Goal: Task Accomplishment & Management: Use online tool/utility

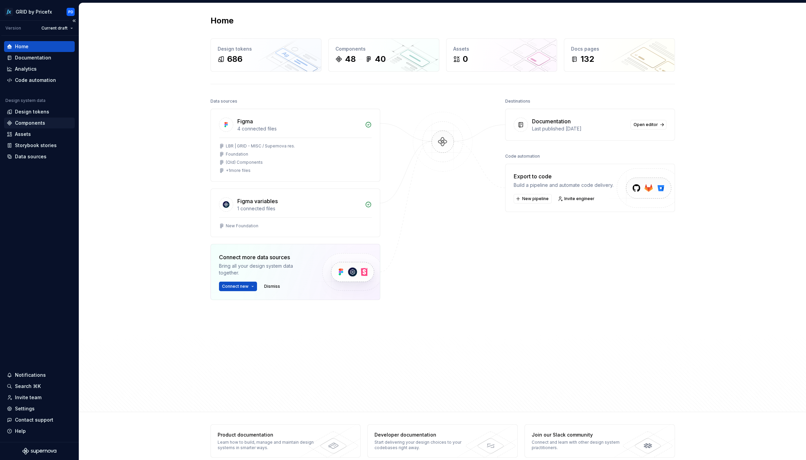
click at [33, 122] on div "Components" at bounding box center [30, 123] width 30 height 7
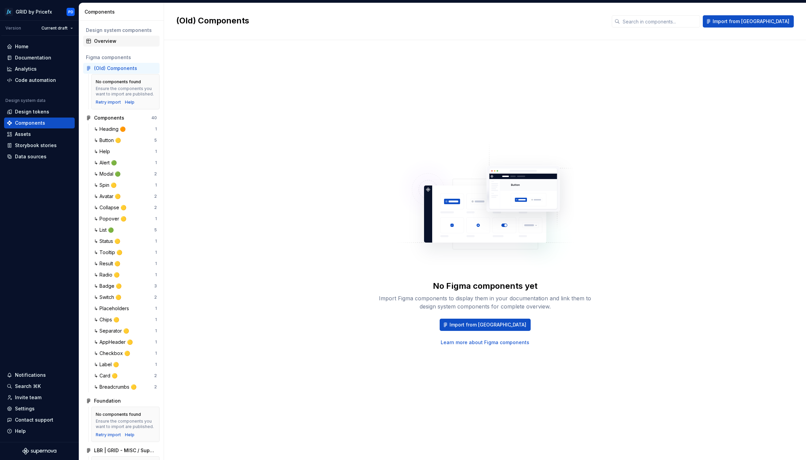
click at [120, 41] on div "Overview" at bounding box center [125, 41] width 63 height 7
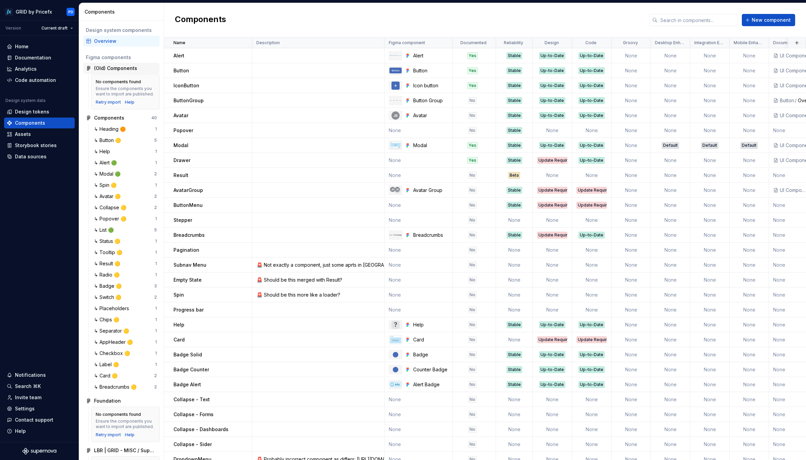
click at [117, 70] on div "(Old) Components" at bounding box center [115, 68] width 43 height 7
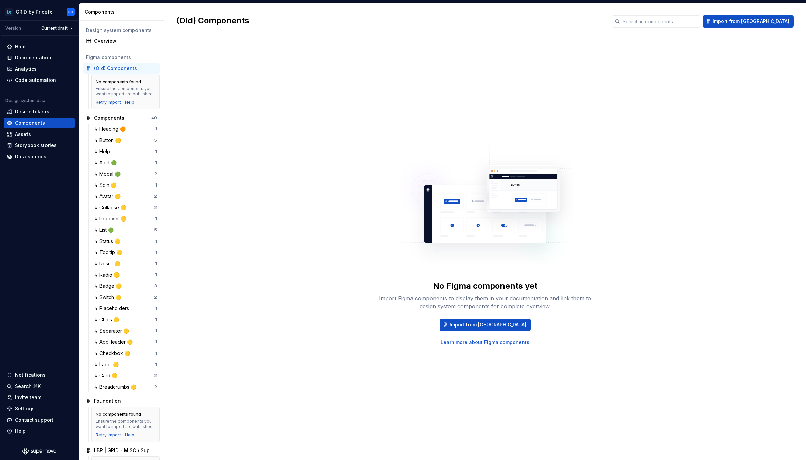
click at [146, 67] on div "(Old) Components" at bounding box center [125, 68] width 63 height 7
click at [110, 41] on div "Overview" at bounding box center [125, 41] width 63 height 7
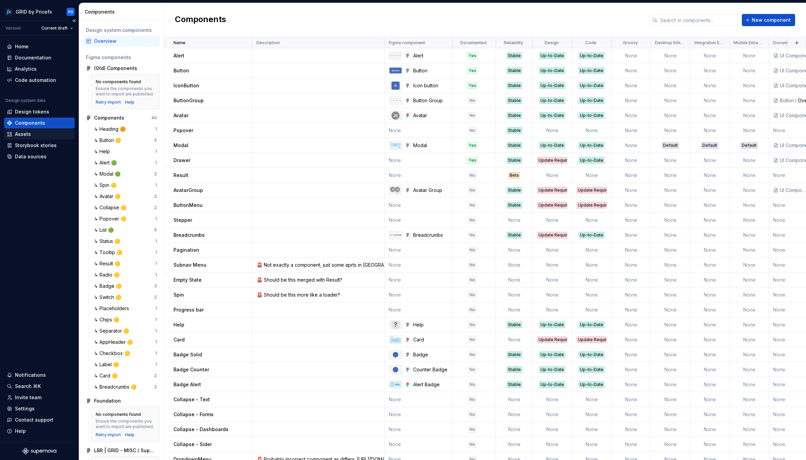
click at [36, 134] on div "Assets" at bounding box center [39, 134] width 65 height 7
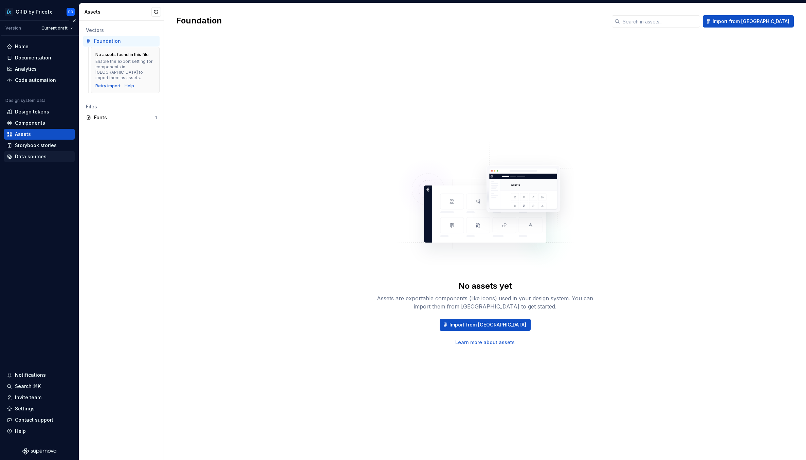
click at [36, 156] on div "Data sources" at bounding box center [31, 156] width 32 height 7
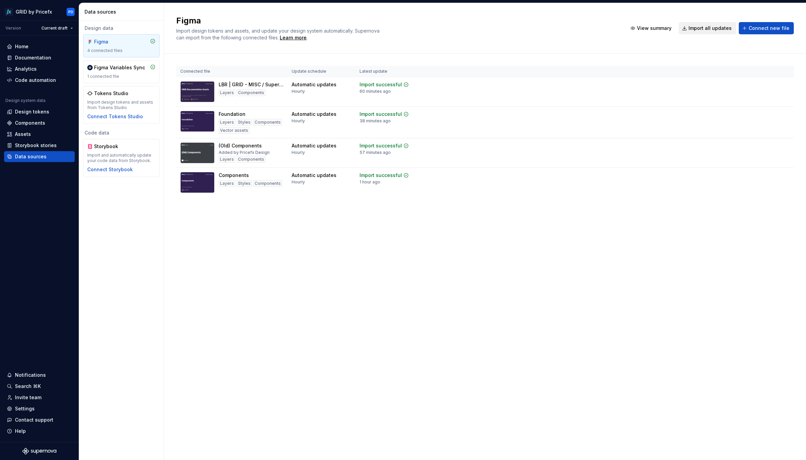
click at [711, 30] on span "Import all updates" at bounding box center [710, 28] width 43 height 7
click at [47, 121] on div "Components" at bounding box center [39, 123] width 65 height 7
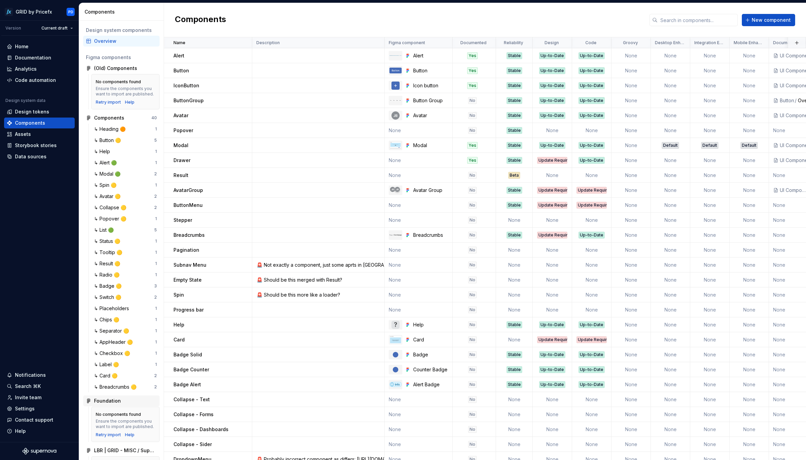
click at [112, 404] on div "Foundation" at bounding box center [107, 400] width 27 height 7
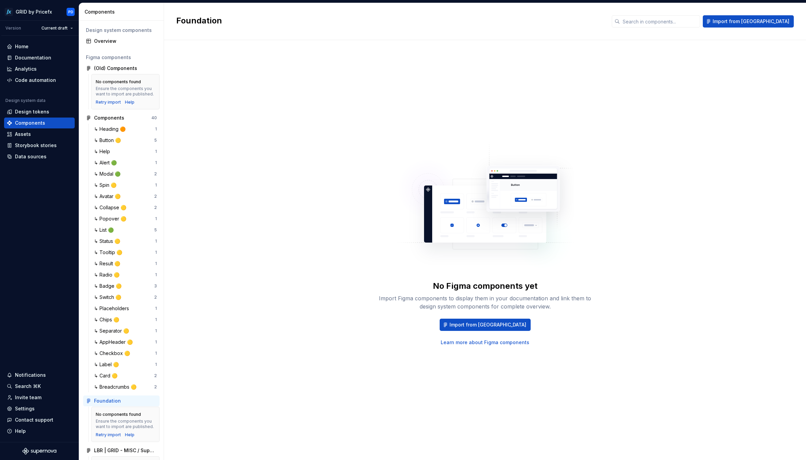
click at [150, 404] on div "Foundation" at bounding box center [125, 400] width 63 height 7
click at [507, 325] on span "Import from [GEOGRAPHIC_DATA]" at bounding box center [488, 324] width 77 height 7
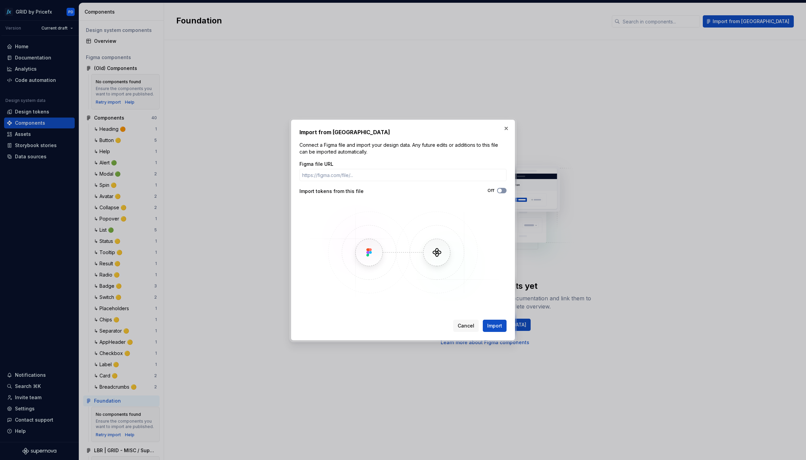
click at [501, 191] on span "button" at bounding box center [500, 191] width 4 height 4
click at [487, 325] on button "Import" at bounding box center [495, 326] width 24 height 12
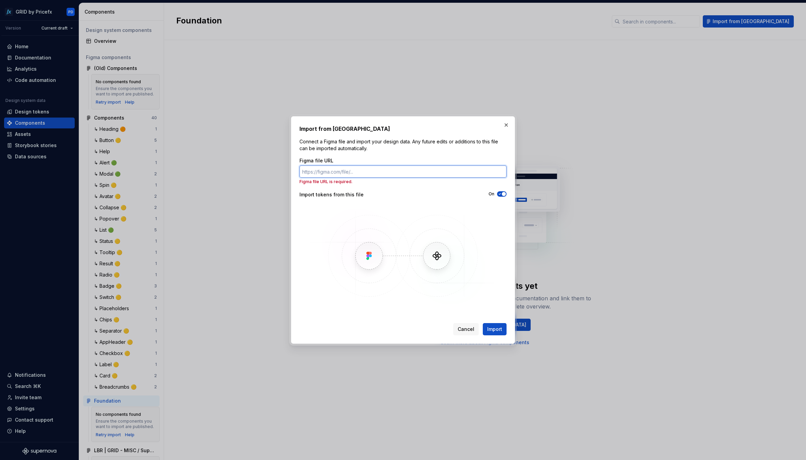
click at [373, 170] on input "Figma file URL" at bounding box center [403, 171] width 207 height 12
paste input "[URL][DOMAIN_NAME]"
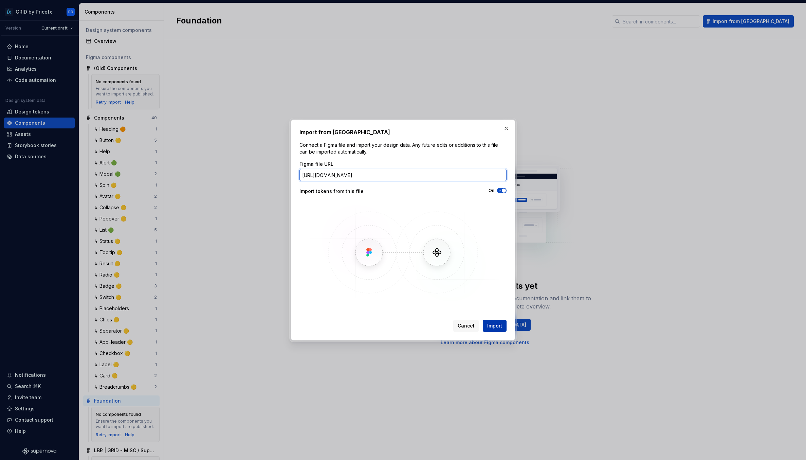
type input "[URL][DOMAIN_NAME]"
click at [497, 326] on span "Import" at bounding box center [494, 325] width 15 height 7
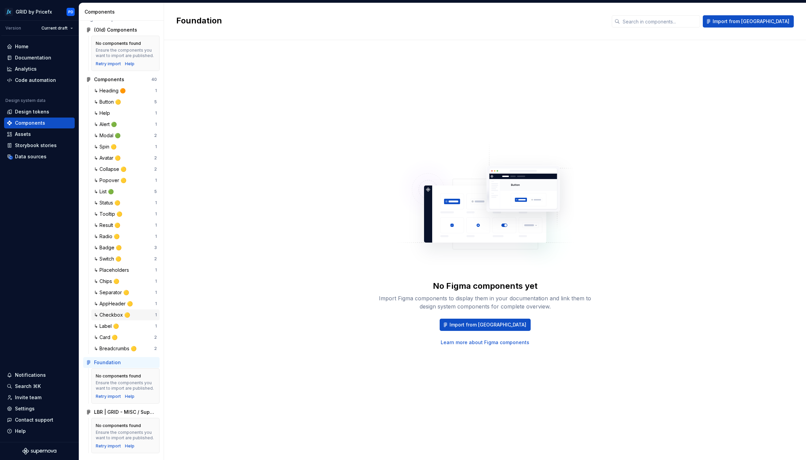
scroll to position [55, 0]
click at [124, 409] on div "LBR | GRID - MISC / Supernova res." at bounding box center [125, 412] width 63 height 7
click at [135, 359] on div "Foundation" at bounding box center [125, 362] width 63 height 7
click at [28, 133] on div "Assets" at bounding box center [23, 134] width 16 height 7
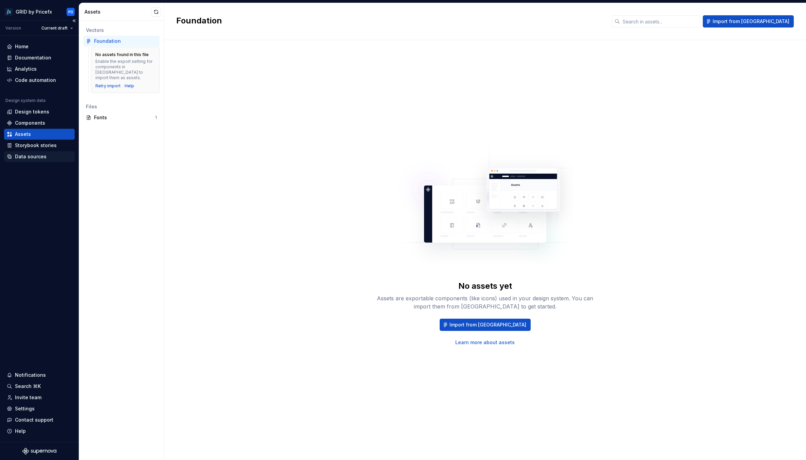
click at [34, 156] on div "Data sources" at bounding box center [31, 156] width 32 height 7
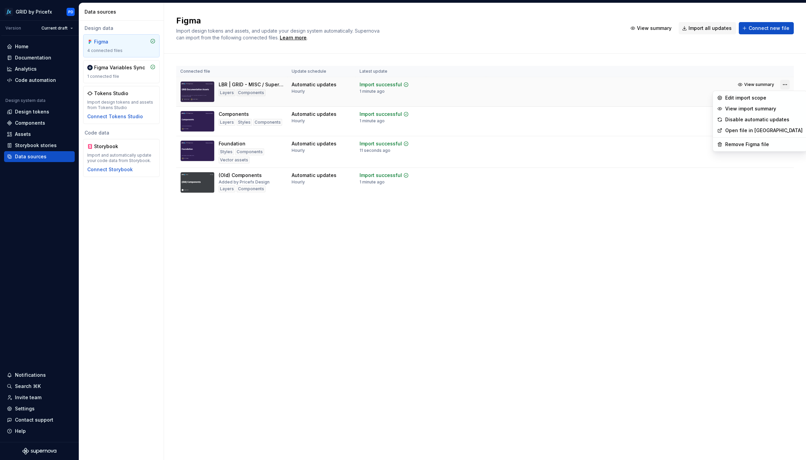
click at [785, 86] on html "GRID by Pricefx PD Version Current draft Home Documentation Analytics Code auto…" at bounding box center [403, 230] width 806 height 460
click at [580, 232] on html "GRID by Pricefx PD Version Current draft Home Documentation Analytics Code auto…" at bounding box center [403, 230] width 806 height 460
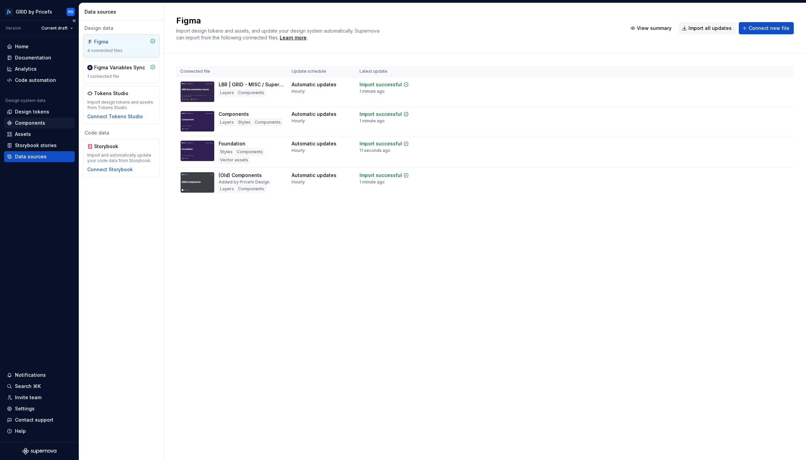
click at [44, 123] on div "Components" at bounding box center [30, 123] width 30 height 7
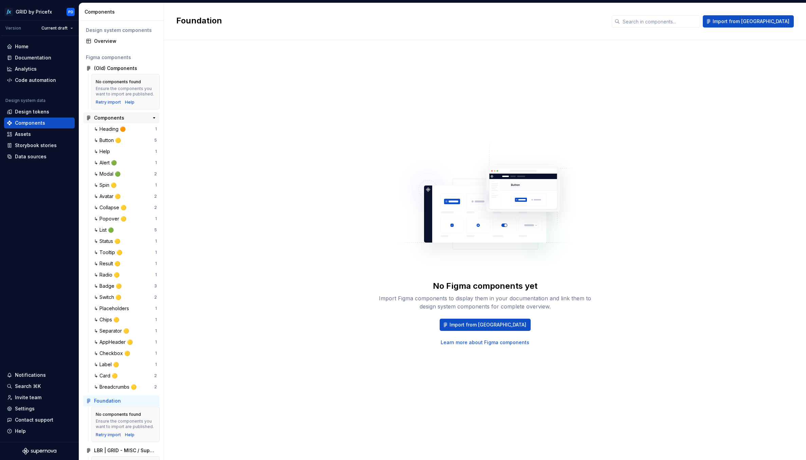
click at [111, 121] on div "Components" at bounding box center [109, 117] width 30 height 7
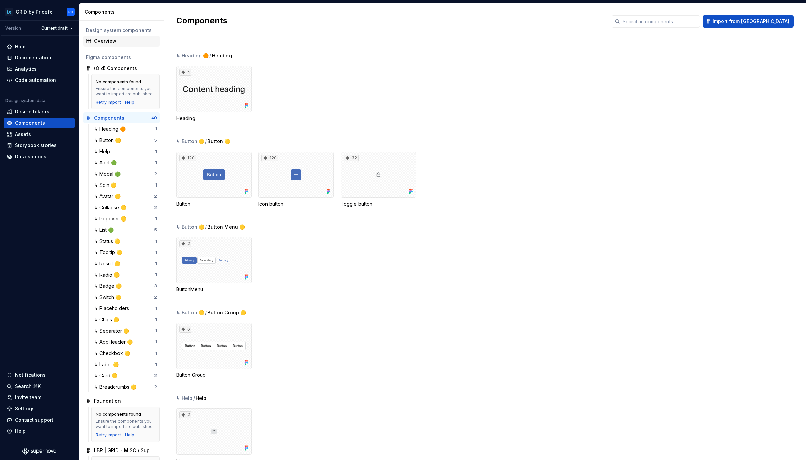
click at [110, 42] on div "Overview" at bounding box center [125, 41] width 63 height 7
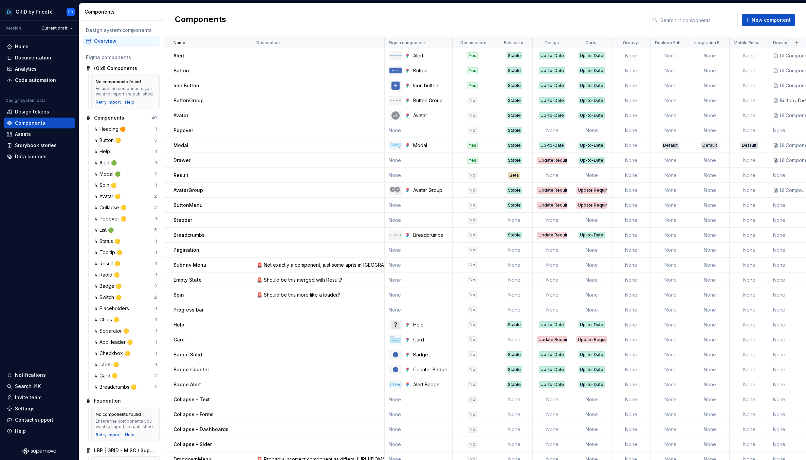
click at [298, 11] on div "Components New component" at bounding box center [485, 20] width 642 height 34
